Goal: Use online tool/utility

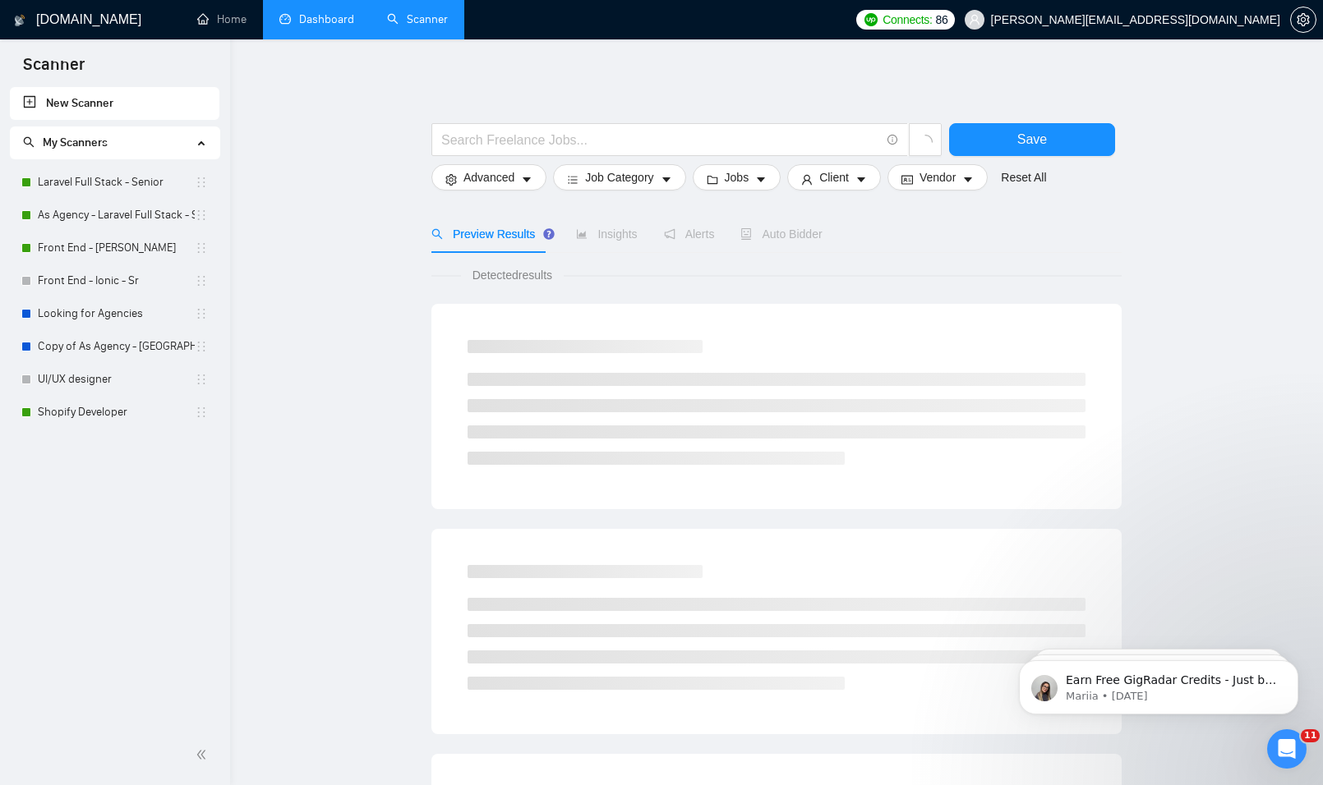
click at [316, 24] on link "Dashboard" at bounding box center [316, 19] width 75 height 14
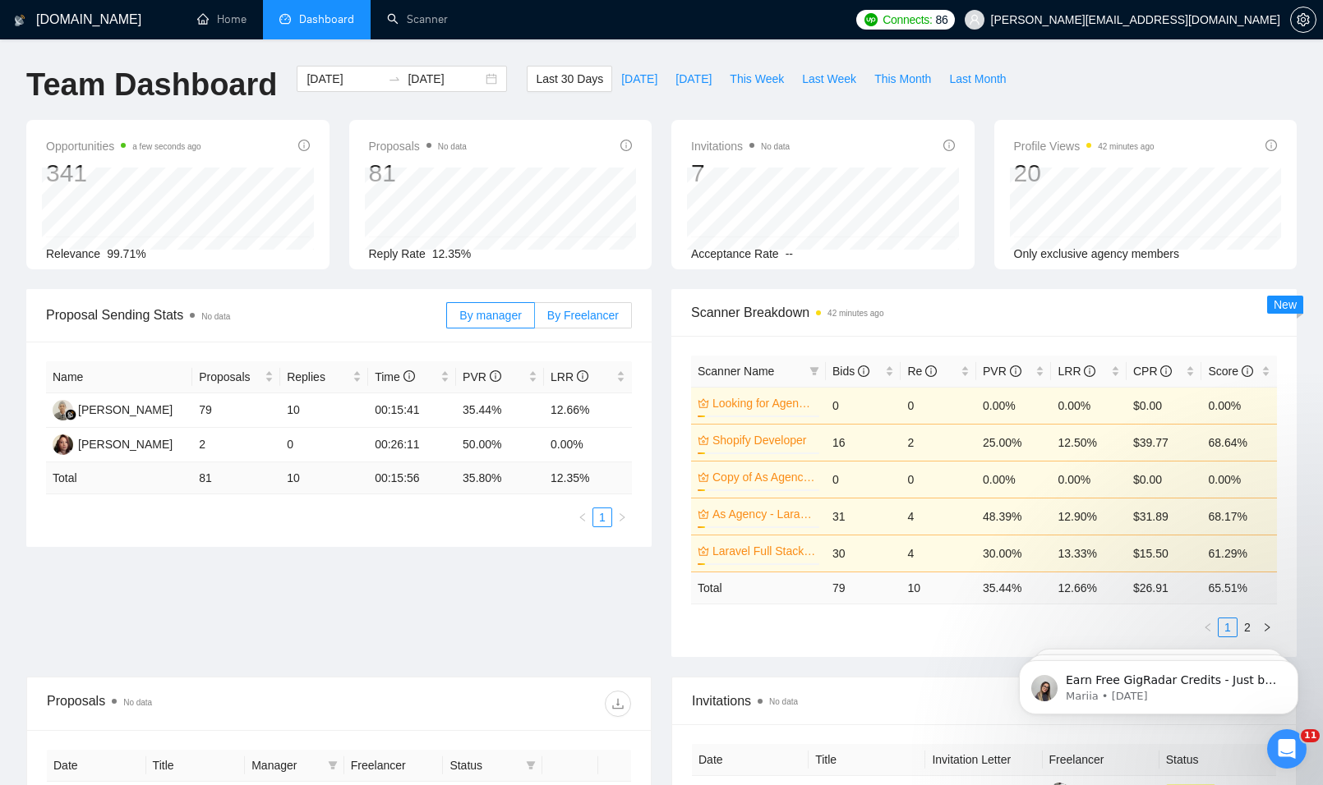
click at [589, 318] on span "By Freelancer" at bounding box center [582, 315] width 71 height 13
click at [535, 320] on input "By Freelancer" at bounding box center [535, 320] width 0 height 0
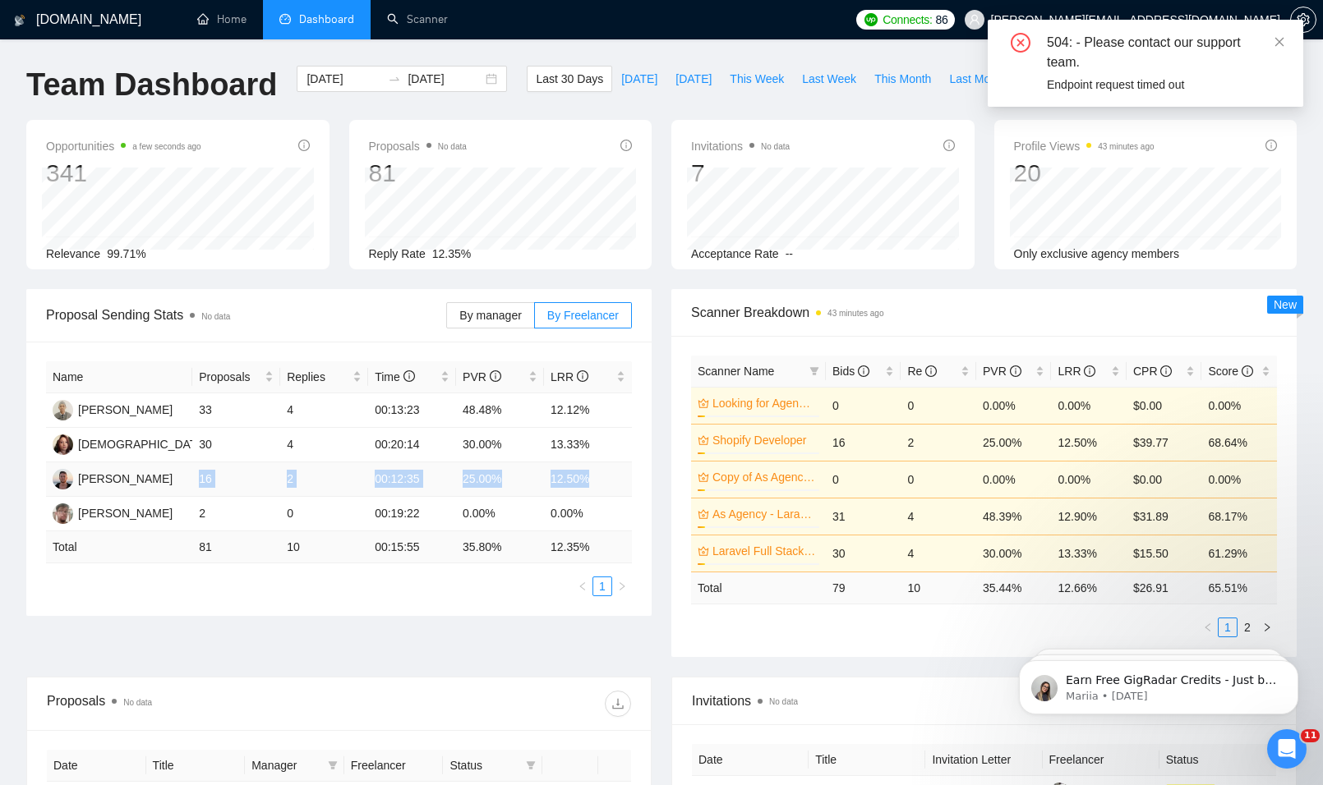
drag, startPoint x: 199, startPoint y: 474, endPoint x: 593, endPoint y: 488, distance: 394.6
click at [593, 488] on tr "[PERSON_NAME] 16 2 00:12:35 25.00% 12.50%" at bounding box center [339, 480] width 586 height 35
click at [593, 488] on td "12.50%" at bounding box center [588, 480] width 88 height 35
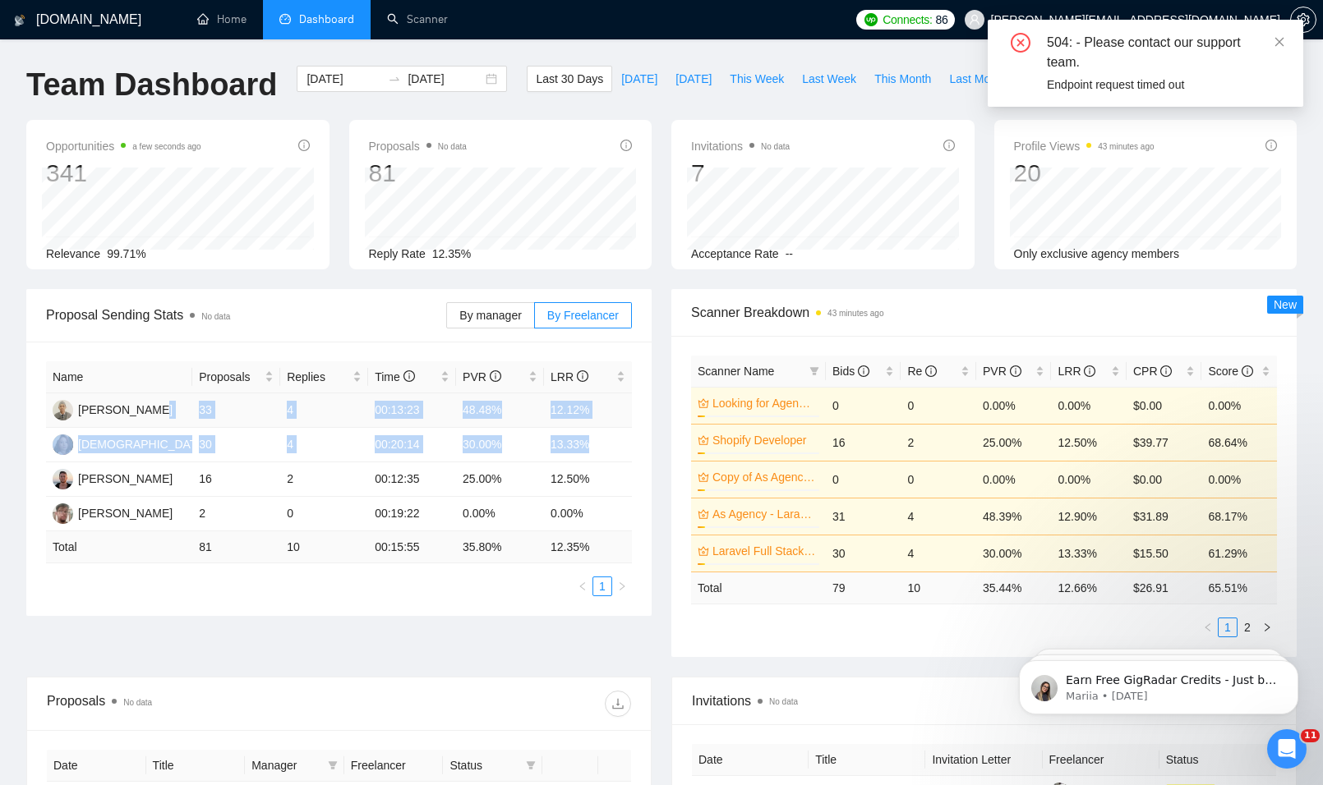
drag, startPoint x: 611, startPoint y: 443, endPoint x: 178, endPoint y: 402, distance: 434.9
click at [178, 402] on tbody "[PERSON_NAME] 33 4 00:13:23 48.48% 12.12% [DEMOGRAPHIC_DATA][PERSON_NAME] 30 4 …" at bounding box center [339, 463] width 586 height 138
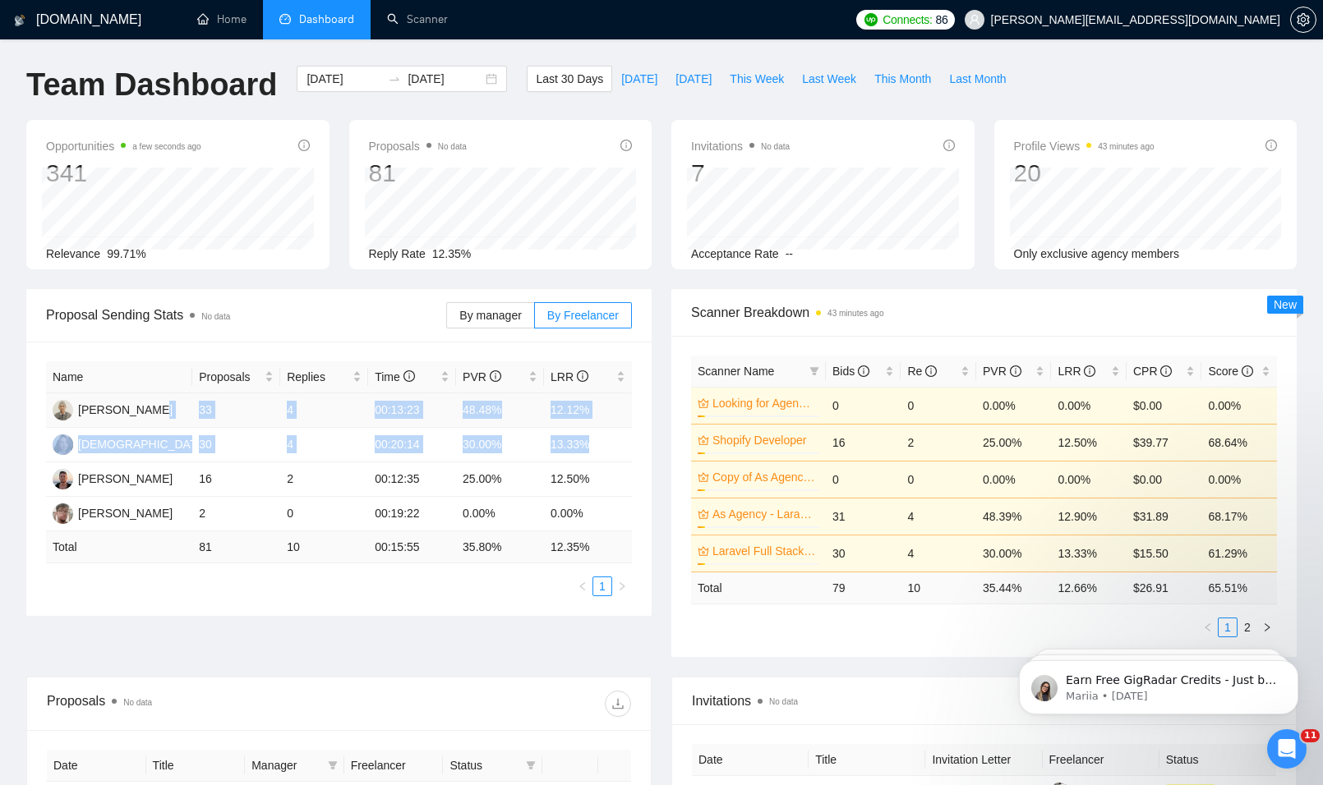
drag, startPoint x: 178, startPoint y: 402, endPoint x: 243, endPoint y: 408, distance: 65.2
click at [243, 408] on td "33" at bounding box center [236, 411] width 88 height 35
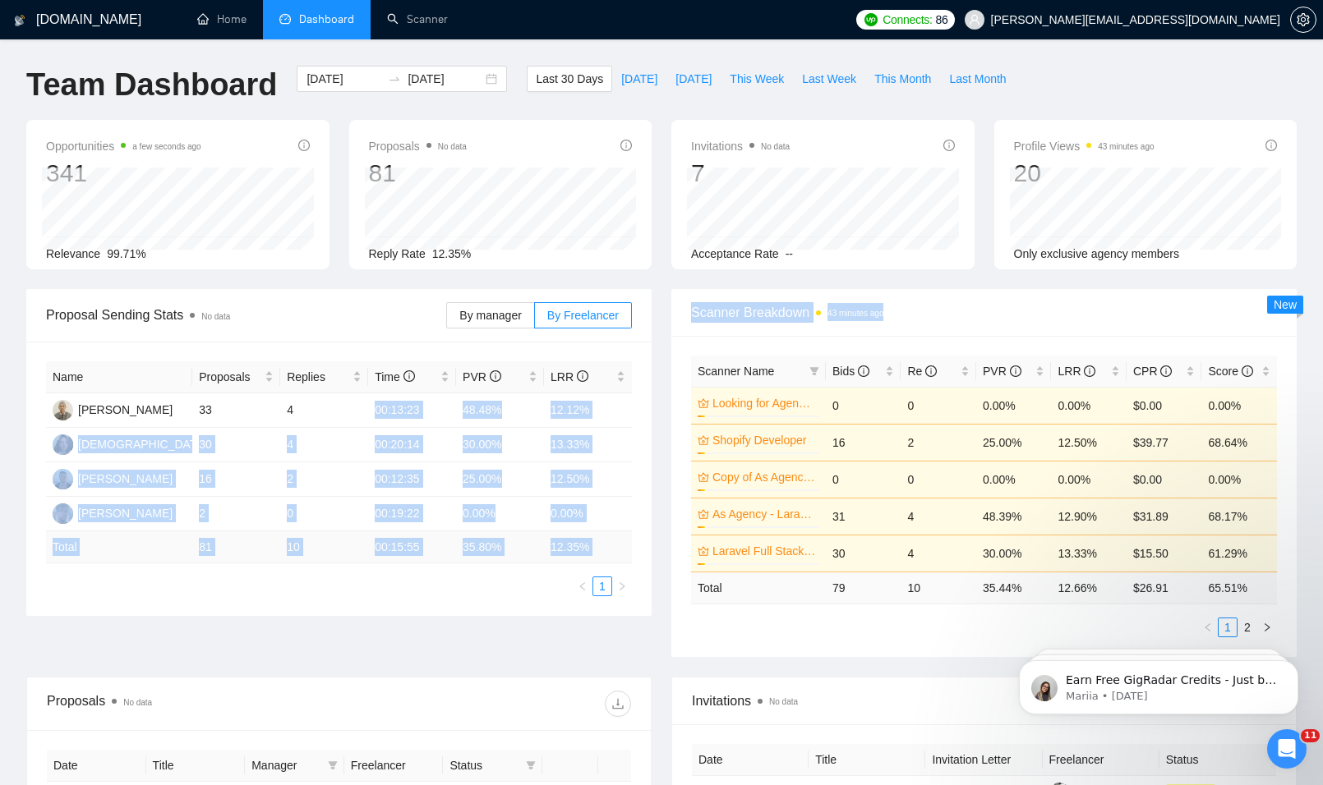
drag, startPoint x: 370, startPoint y: 411, endPoint x: 661, endPoint y: 457, distance: 295.2
click at [661, 457] on div "Proposal Sending Stats No data By manager By Freelancer Name Proposals Replies …" at bounding box center [661, 483] width 1290 height 388
drag, startPoint x: 661, startPoint y: 457, endPoint x: 635, endPoint y: 454, distance: 26.4
click at [635, 454] on div "Name Proposals Replies Time PVR LRR [PERSON_NAME] 33 4 00:13:23 48.48% 12.12% […" at bounding box center [338, 479] width 625 height 274
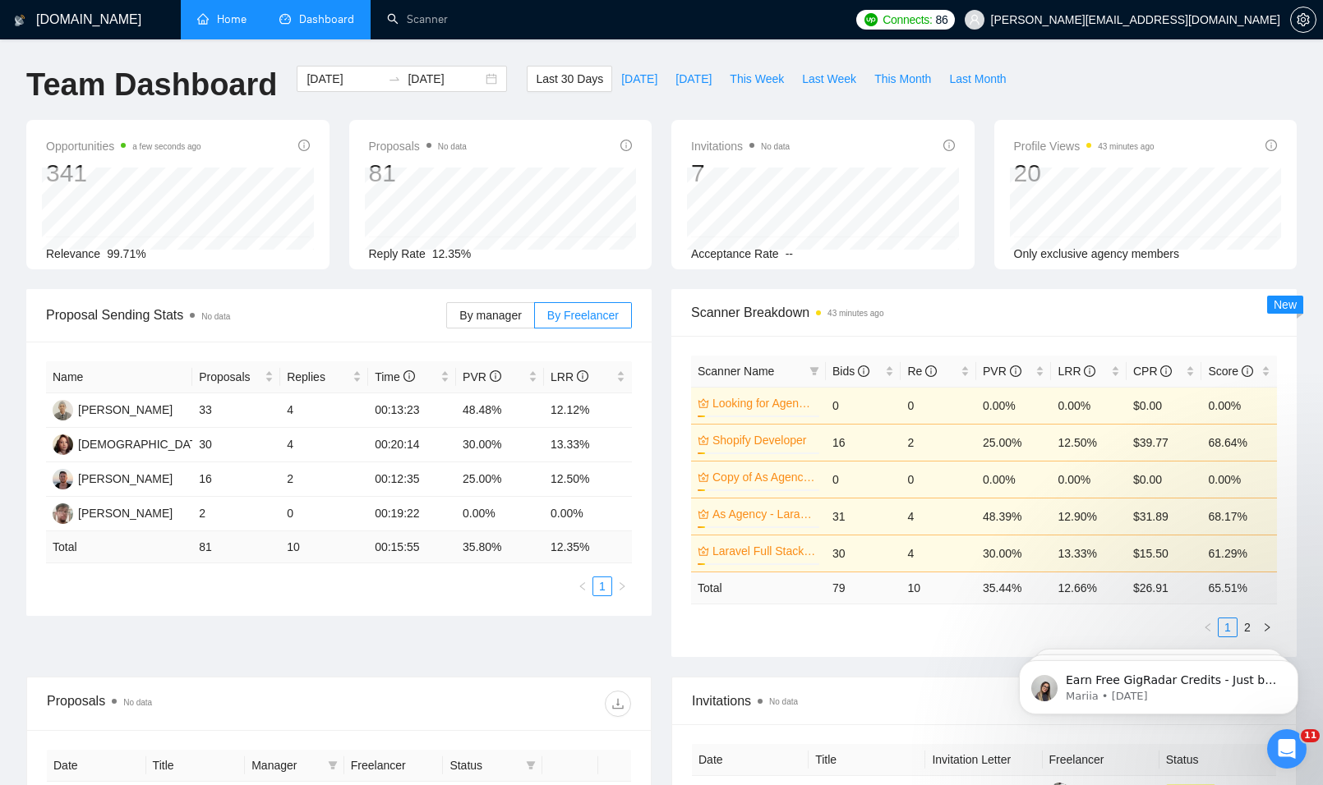
click at [232, 26] on link "Home" at bounding box center [221, 19] width 49 height 14
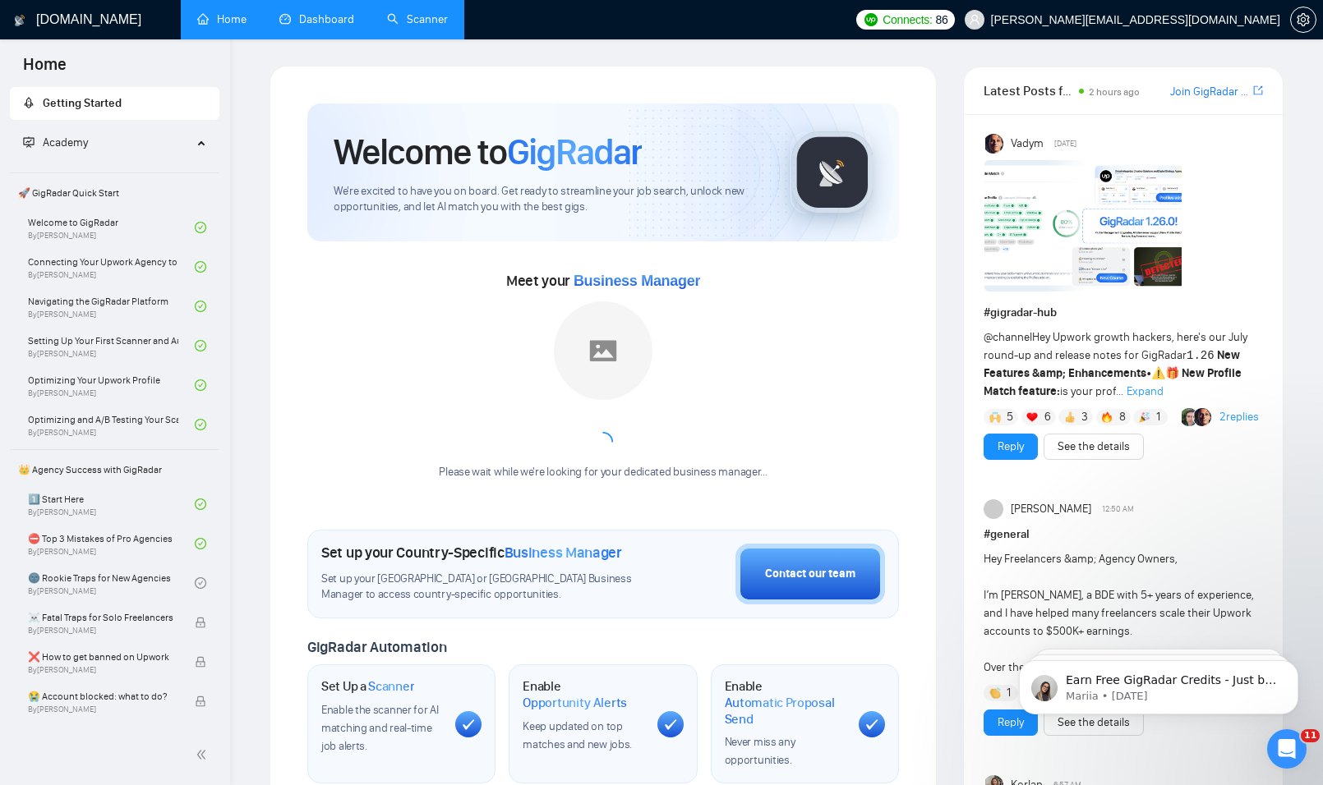
click at [406, 12] on link "Scanner" at bounding box center [417, 19] width 61 height 14
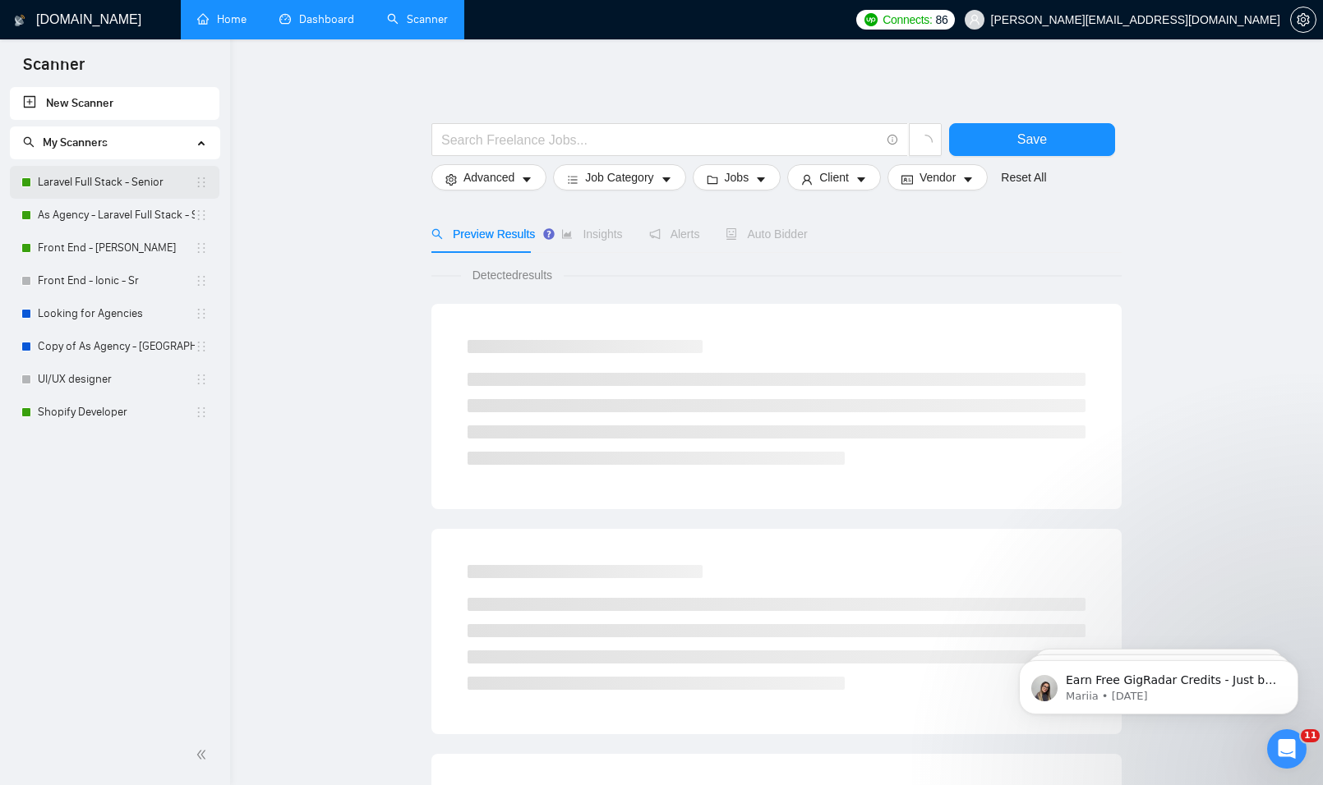
click at [134, 184] on link "Laravel Full Stack - Senior" at bounding box center [116, 182] width 157 height 33
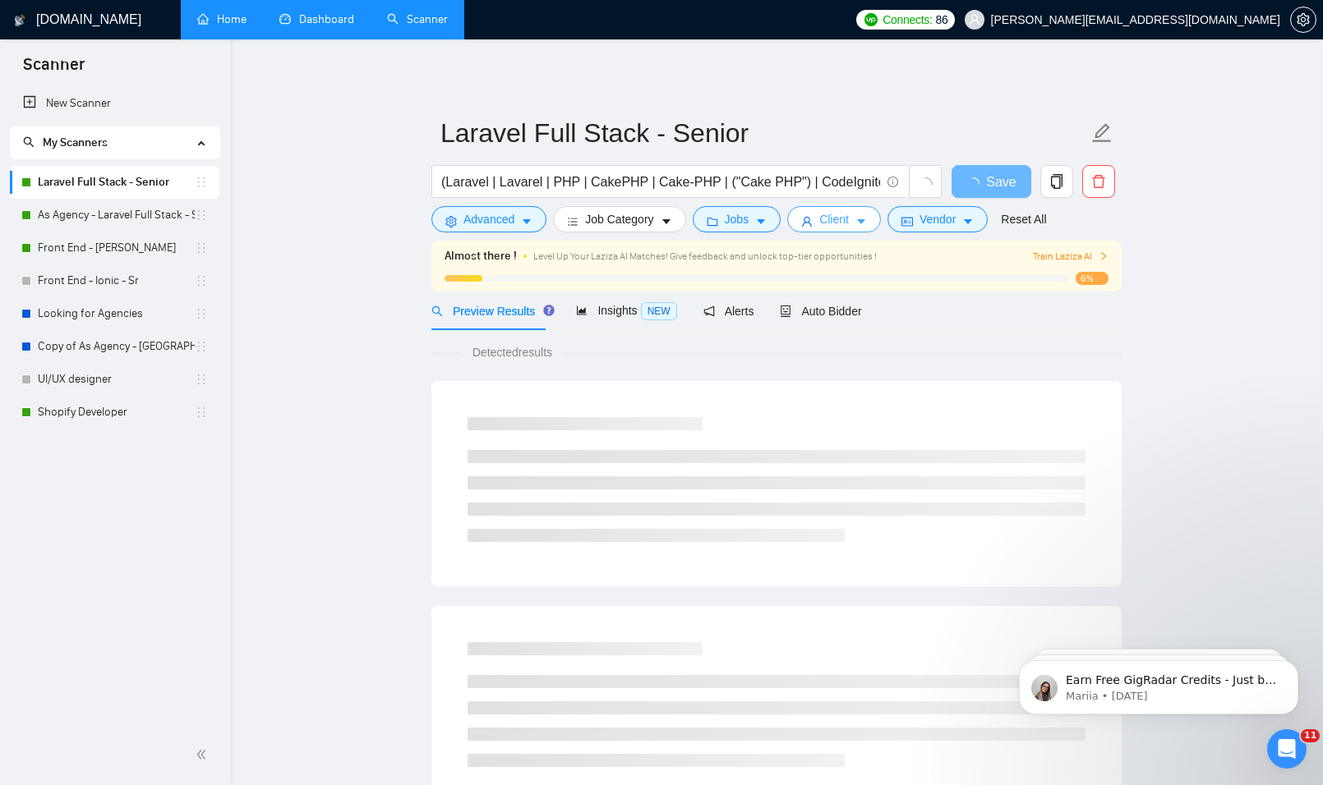
click at [826, 222] on span "Client" at bounding box center [834, 219] width 30 height 18
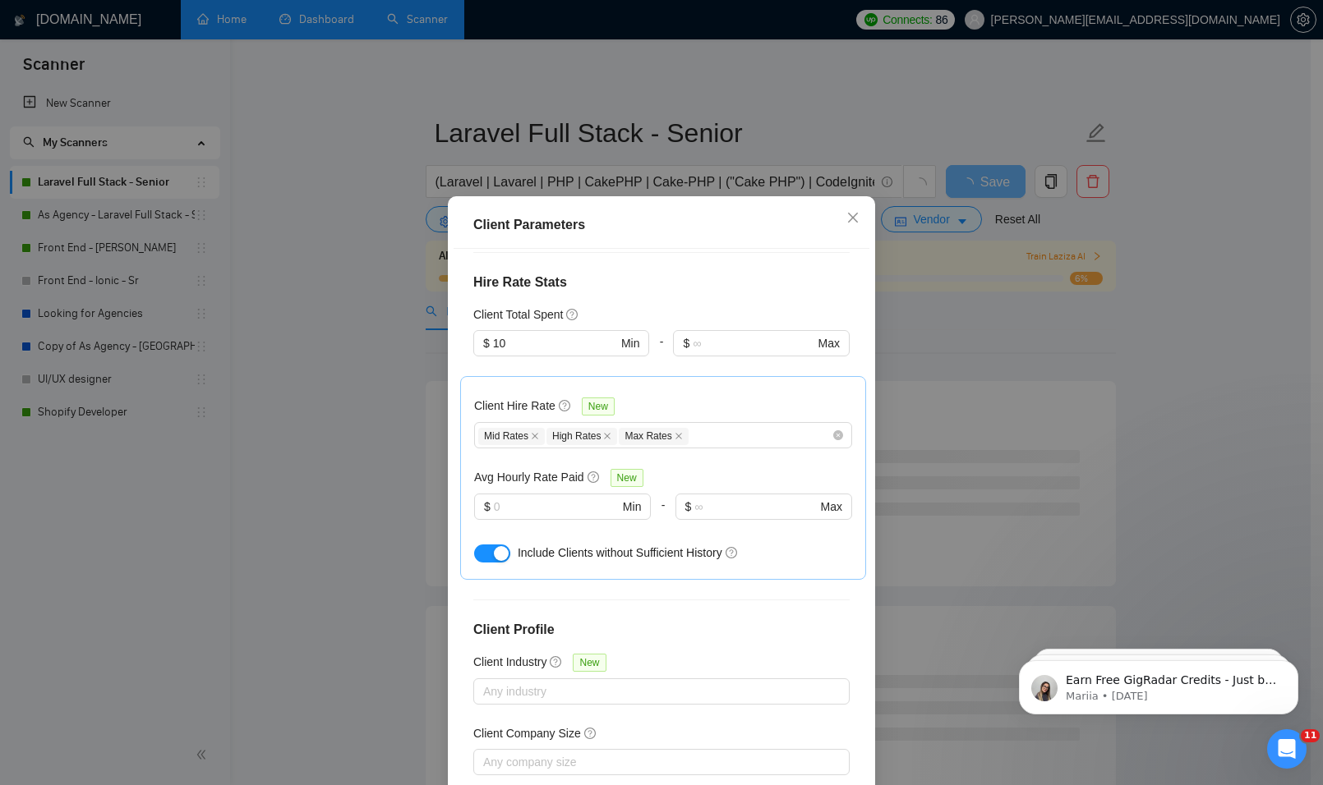
scroll to position [308, 0]
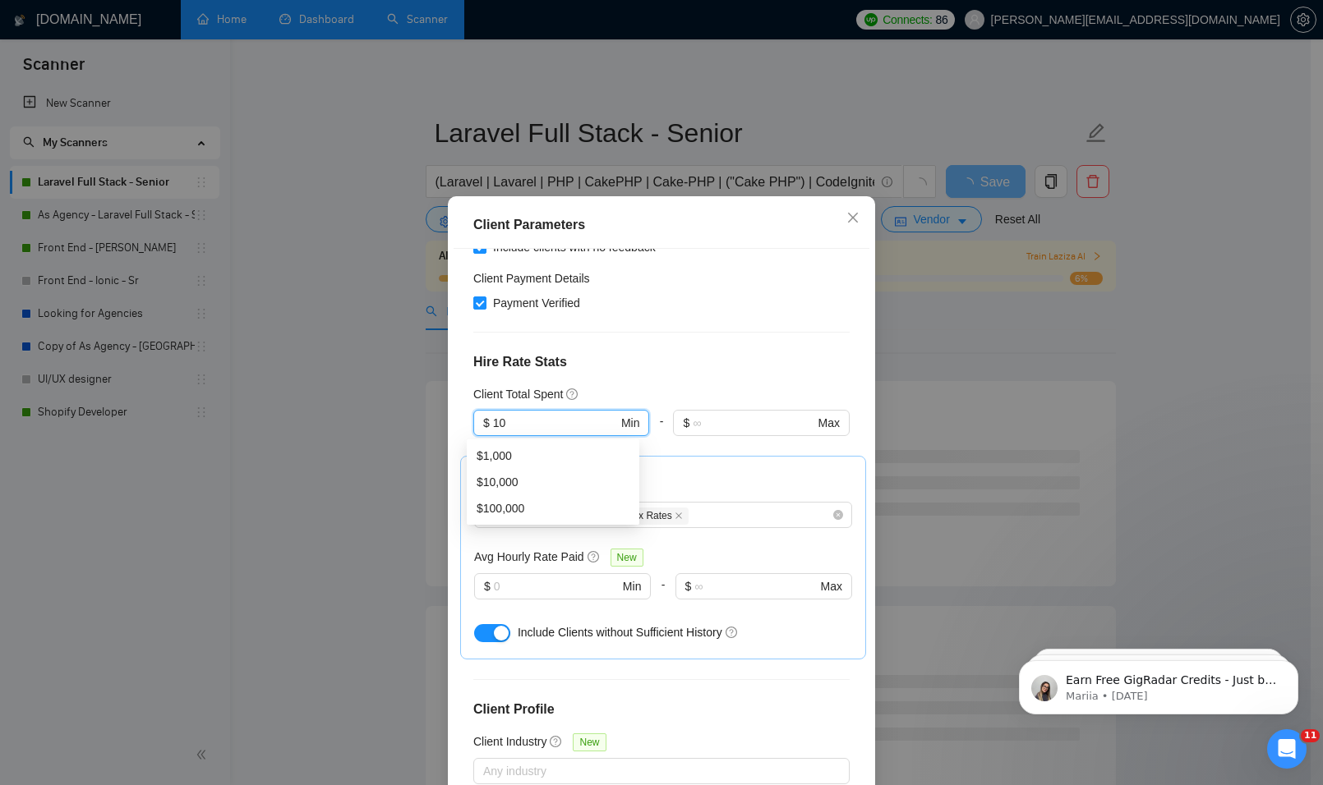
drag, startPoint x: 544, startPoint y: 430, endPoint x: 320, endPoint y: 396, distance: 226.9
click at [317, 398] on div "Client Parameters Client Location Include Client Countries [GEOGRAPHIC_DATA] Ex…" at bounding box center [661, 392] width 1323 height 785
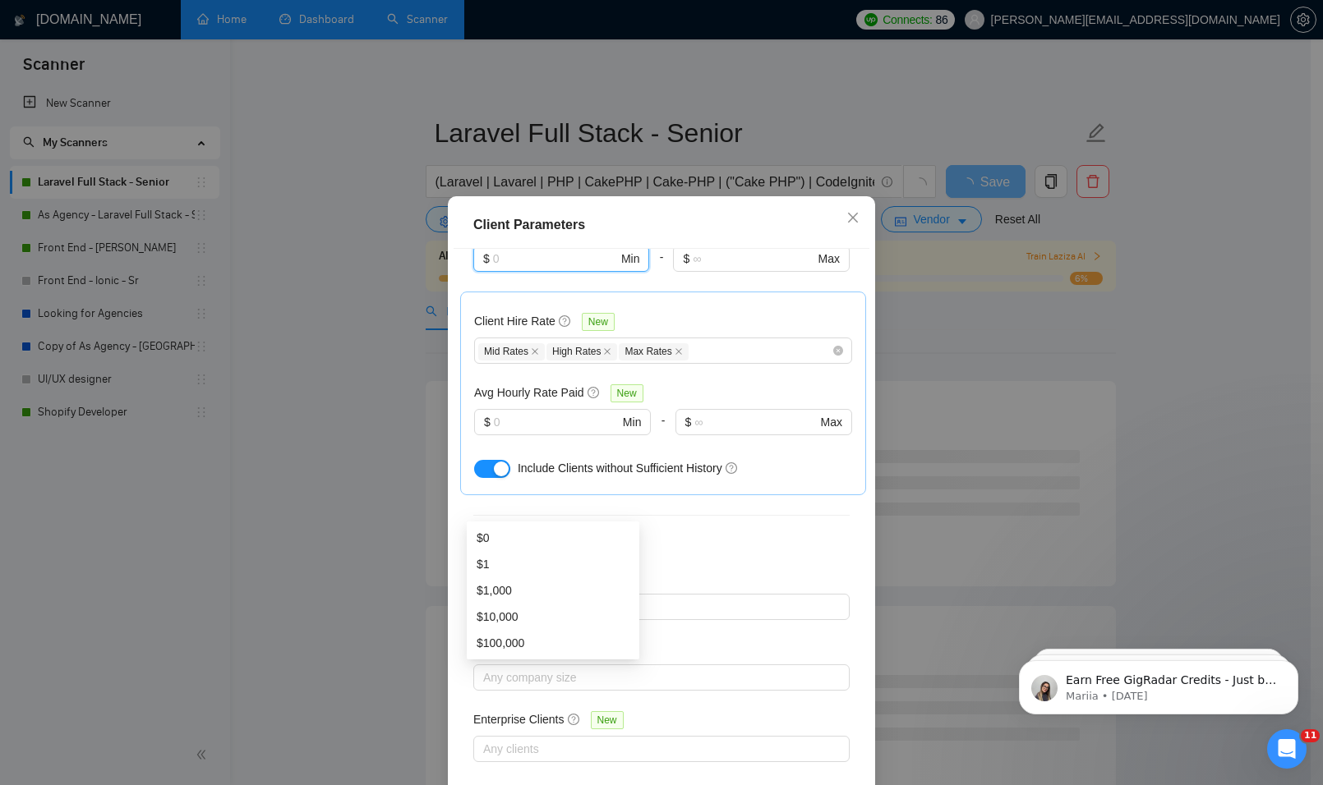
scroll to position [85, 0]
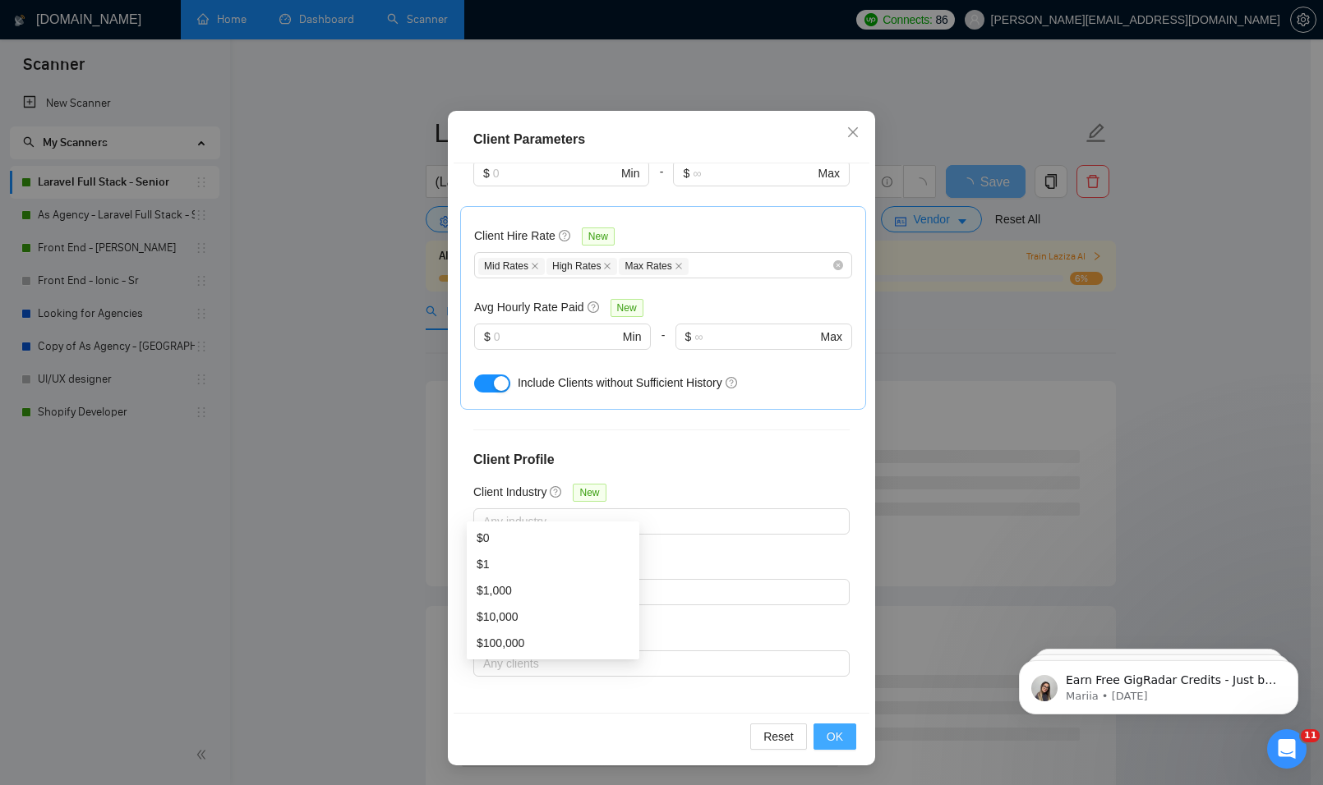
click at [822, 746] on button "OK" at bounding box center [834, 737] width 43 height 26
